Goal: Information Seeking & Learning: Find specific page/section

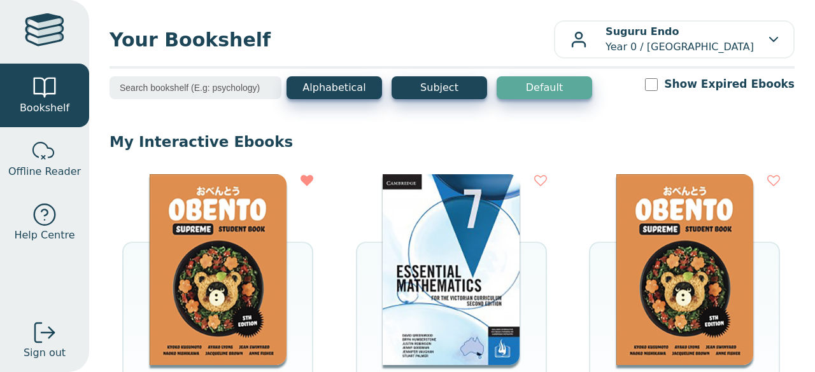
click at [191, 105] on div "Alphabetical Subject Default Show Expired Ebooks" at bounding box center [451, 95] width 685 height 39
click at [195, 91] on input "search" at bounding box center [195, 87] width 172 height 23
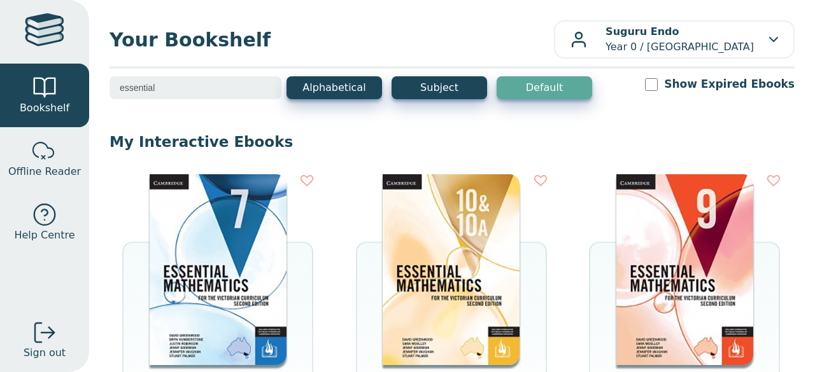
type input "essential"
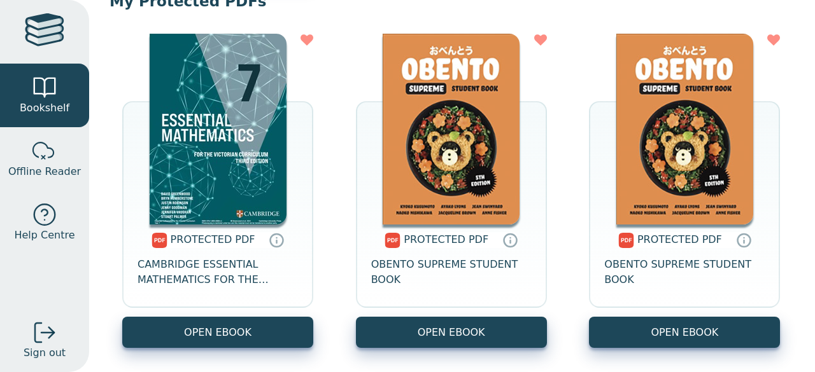
scroll to position [5945, 0]
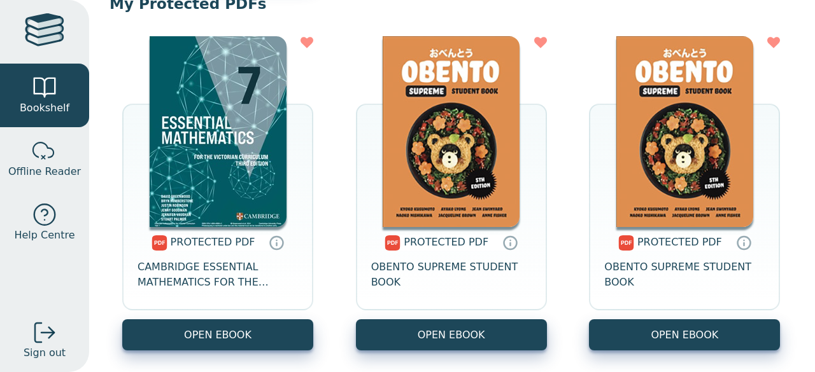
click at [237, 171] on img at bounding box center [218, 131] width 137 height 191
